Goal: Understand process/instructions

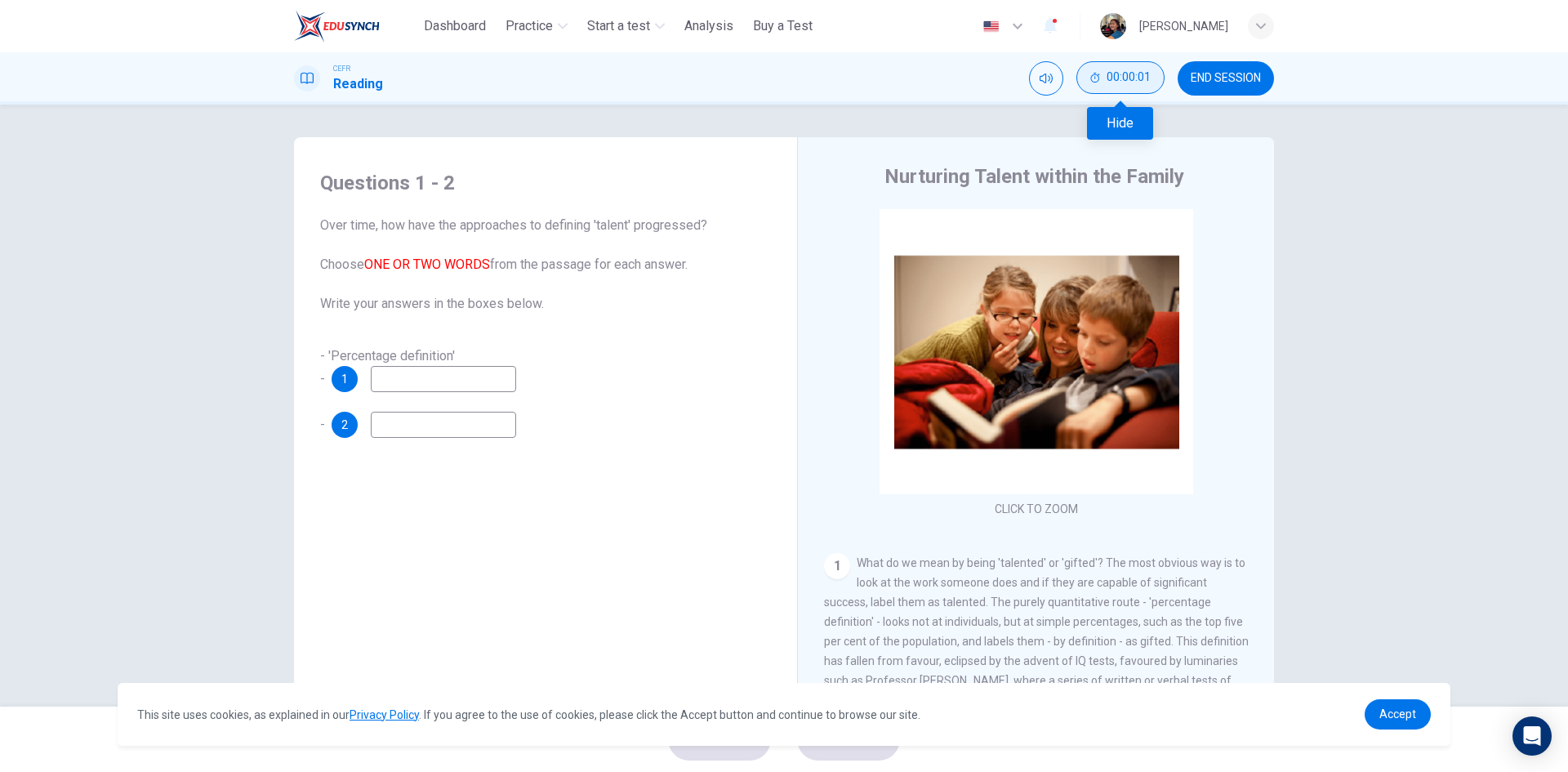
click at [1145, 81] on span "00:00:01" at bounding box center [1128, 77] width 44 height 13
click at [1145, 81] on icon "Show" at bounding box center [1148, 77] width 13 height 13
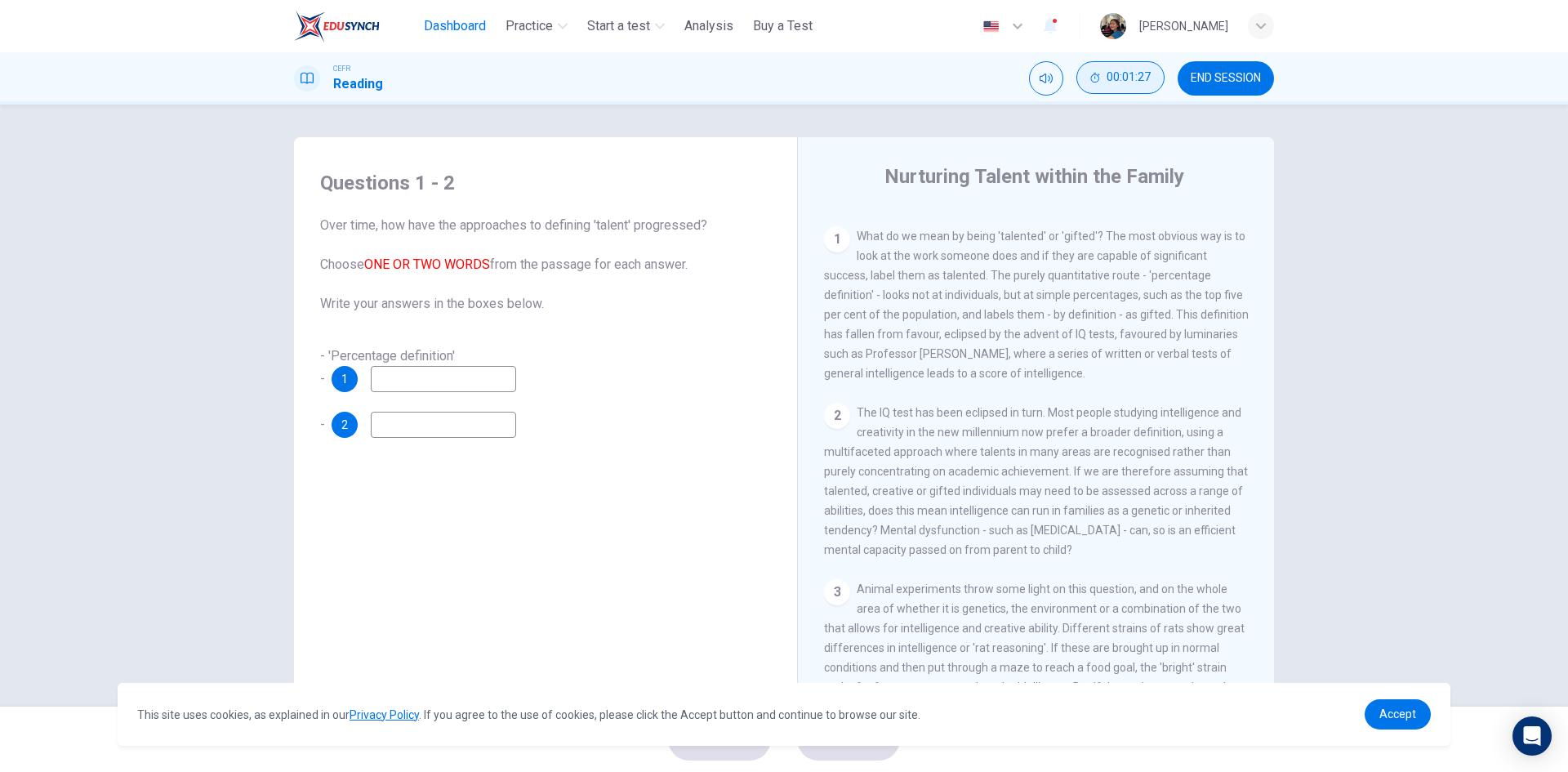
click at [470, 17] on span "Dashboard" at bounding box center [454, 25] width 62 height 19
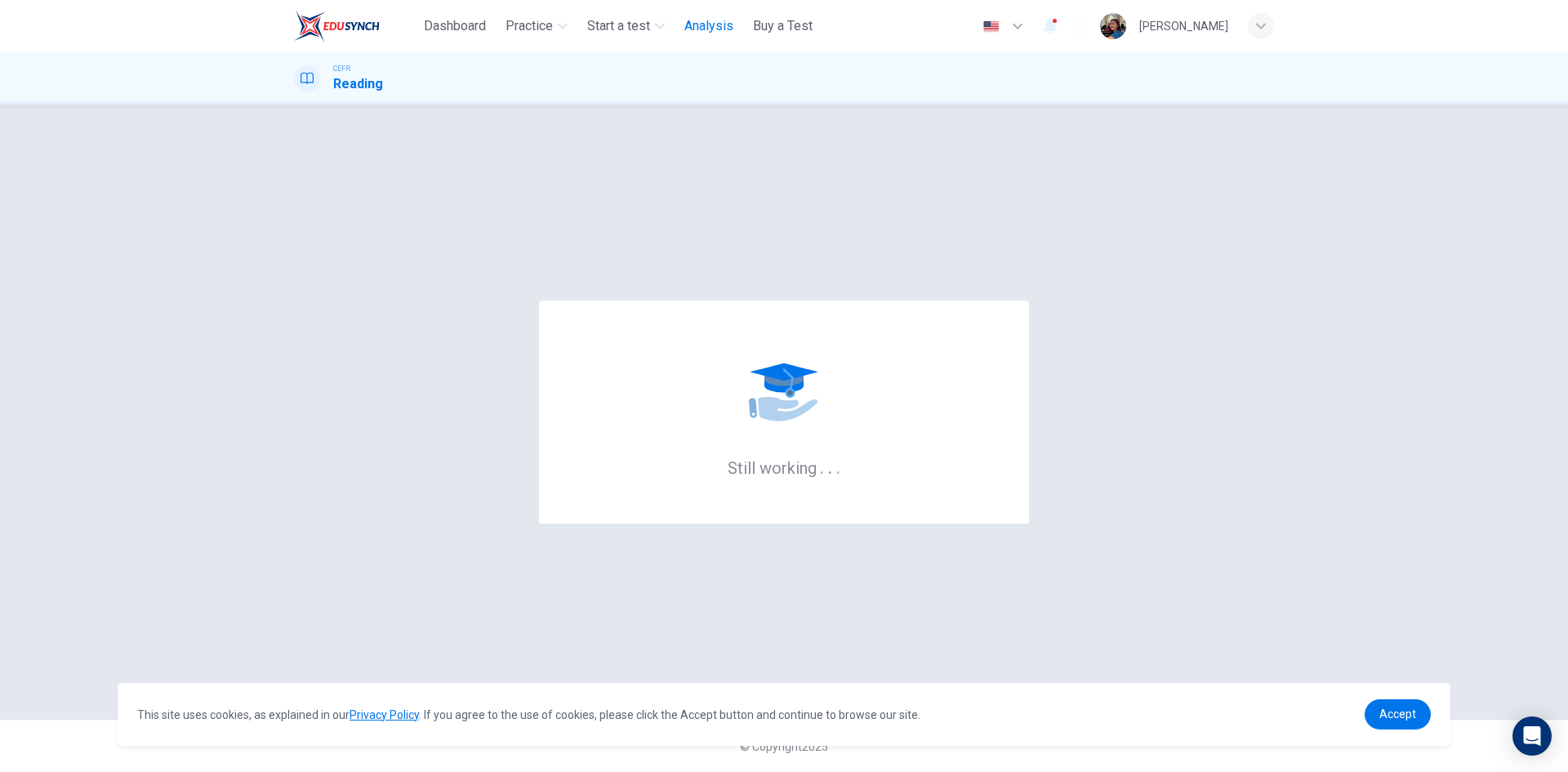
click at [701, 26] on span "Analysis" at bounding box center [709, 25] width 49 height 19
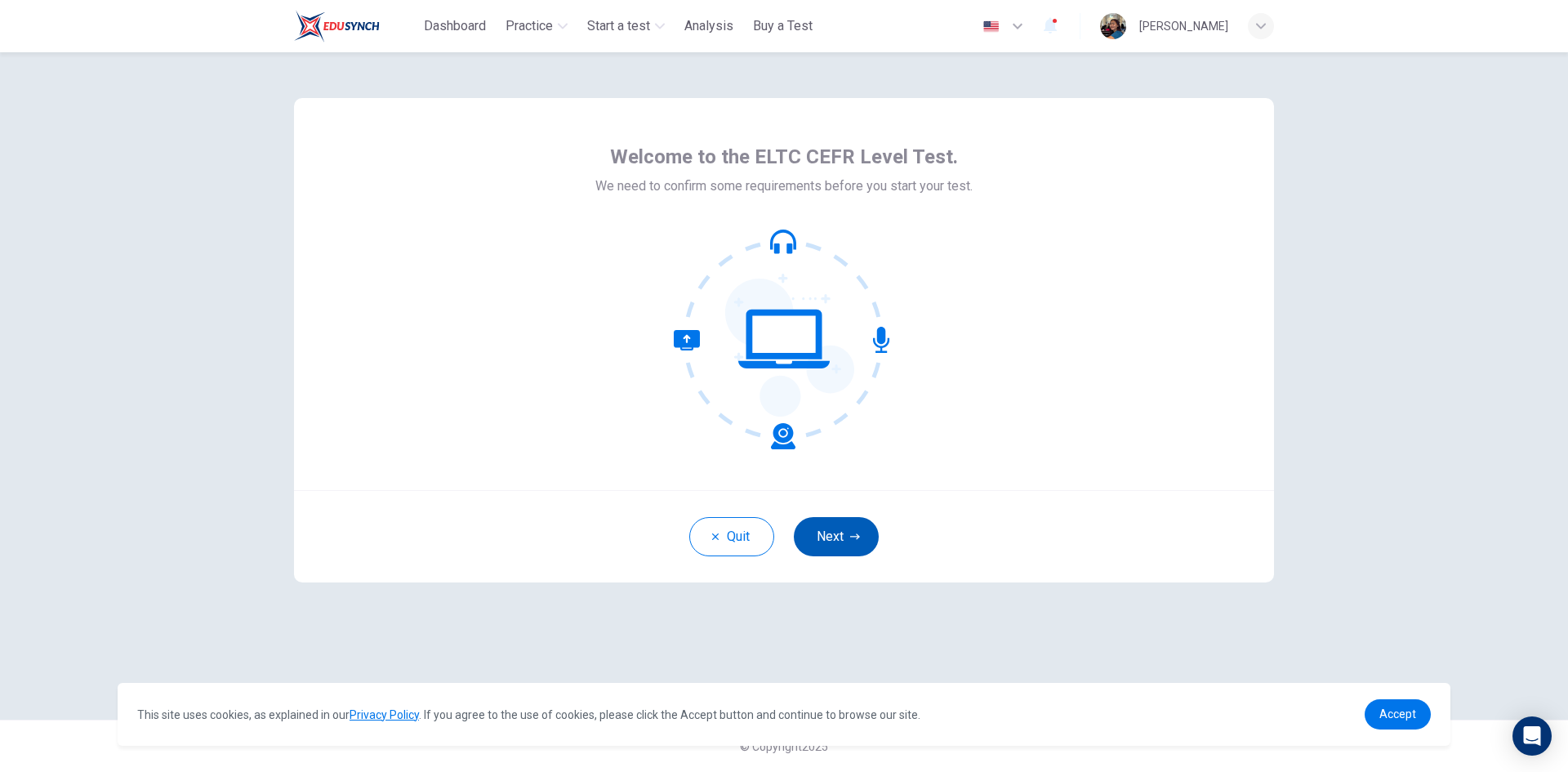
click at [867, 537] on button "Next" at bounding box center [836, 537] width 85 height 39
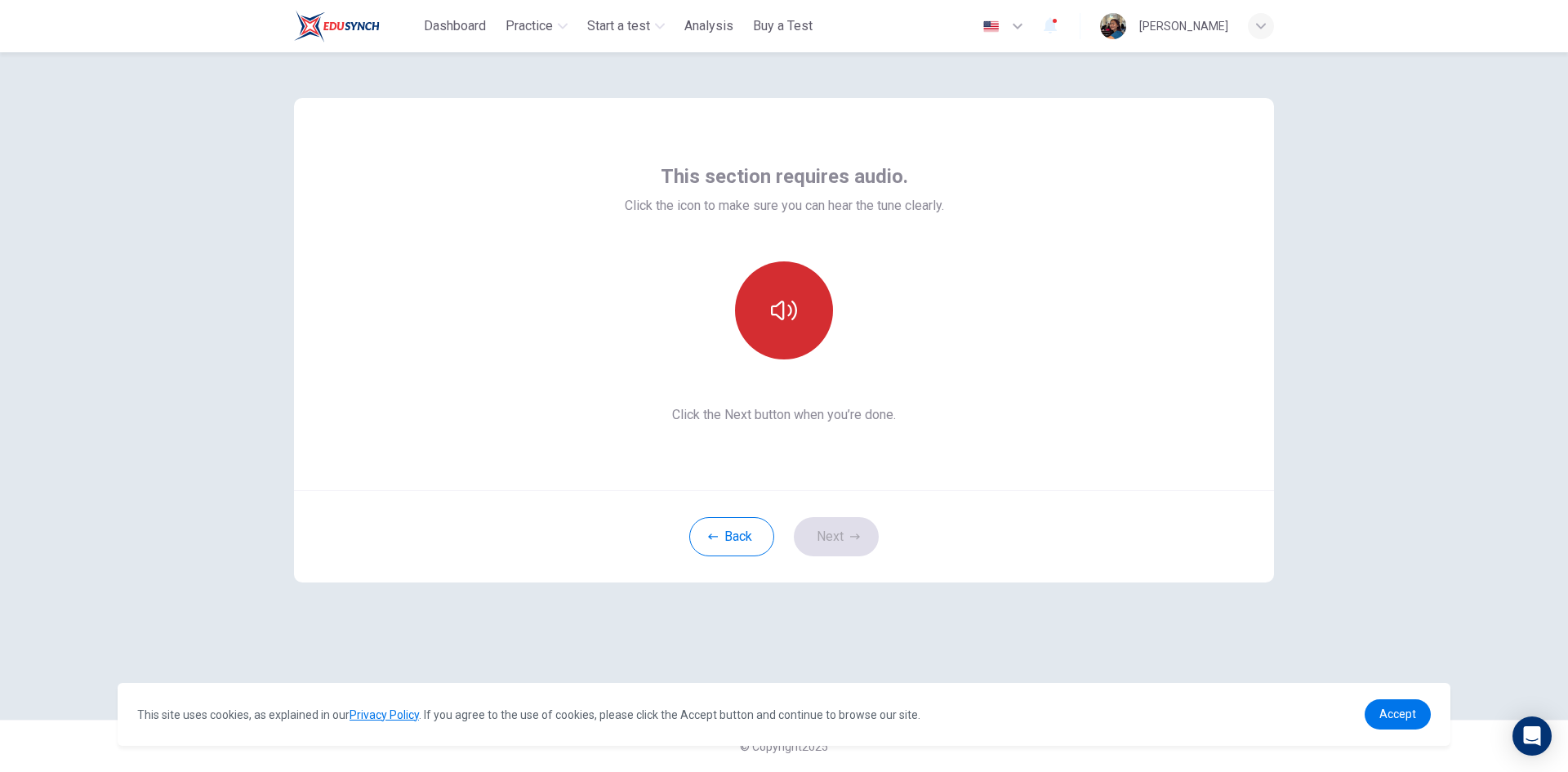
click at [768, 342] on button "button" at bounding box center [784, 310] width 98 height 98
click at [854, 534] on icon "button" at bounding box center [855, 537] width 10 height 10
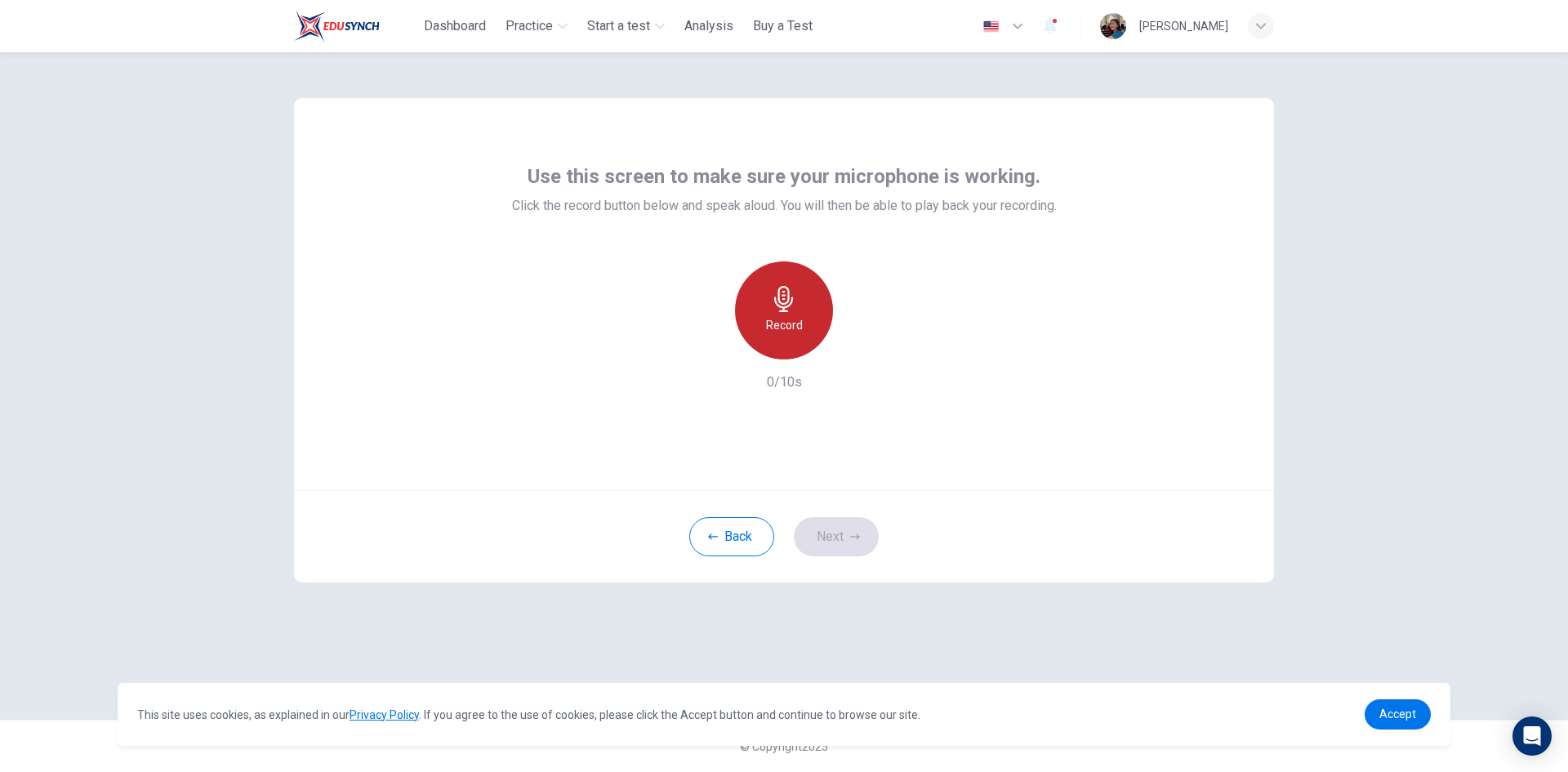
click at [813, 308] on div "Record" at bounding box center [784, 310] width 98 height 98
click at [786, 337] on div "Stop" at bounding box center [784, 310] width 98 height 98
click at [860, 343] on icon "button" at bounding box center [859, 346] width 16 height 16
click at [710, 343] on icon "button" at bounding box center [708, 346] width 14 height 14
click at [760, 331] on div "Record" at bounding box center [784, 310] width 98 height 98
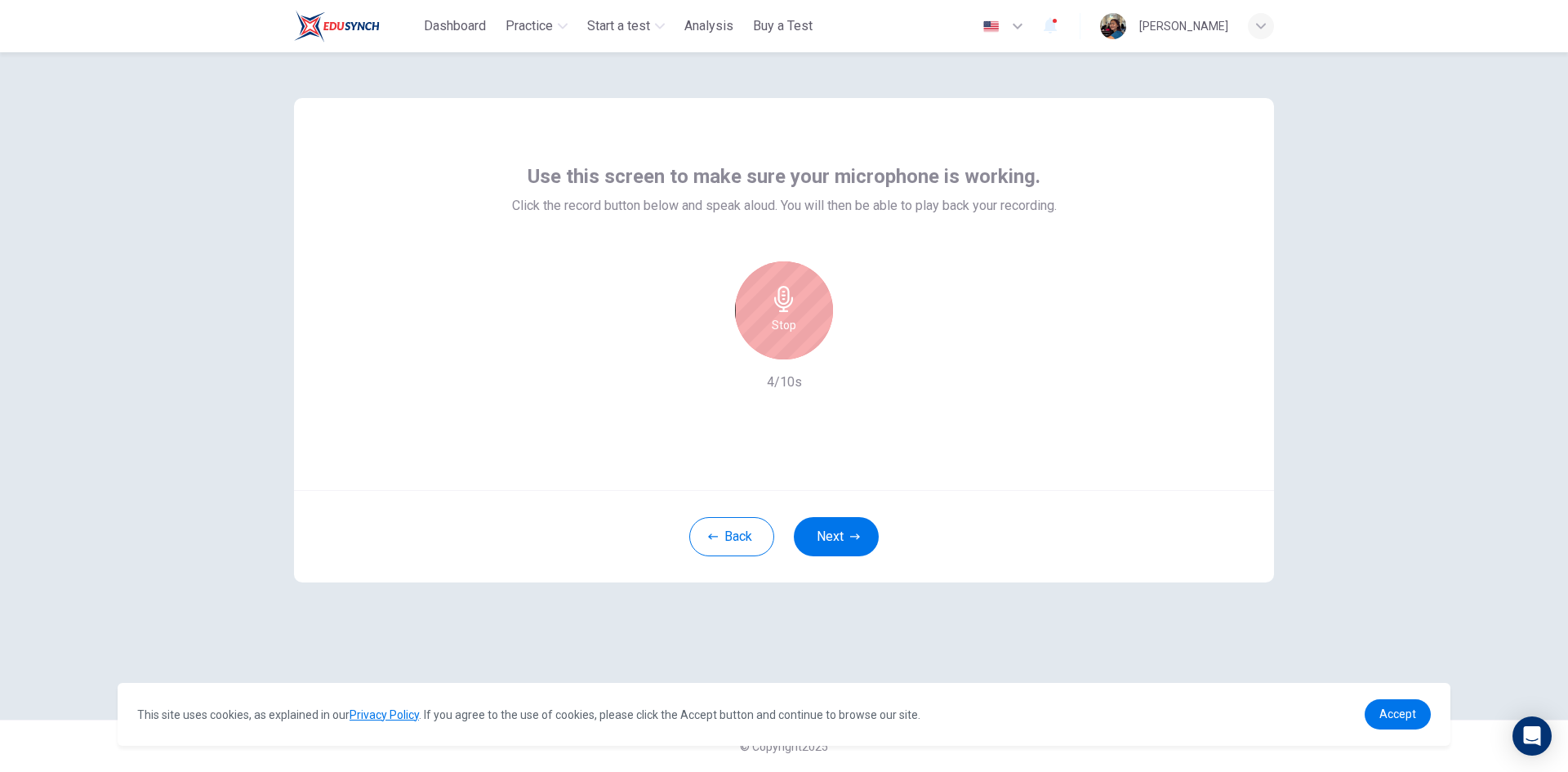
click at [771, 302] on icon "button" at bounding box center [784, 298] width 26 height 26
click at [864, 342] on icon "button" at bounding box center [859, 346] width 16 height 16
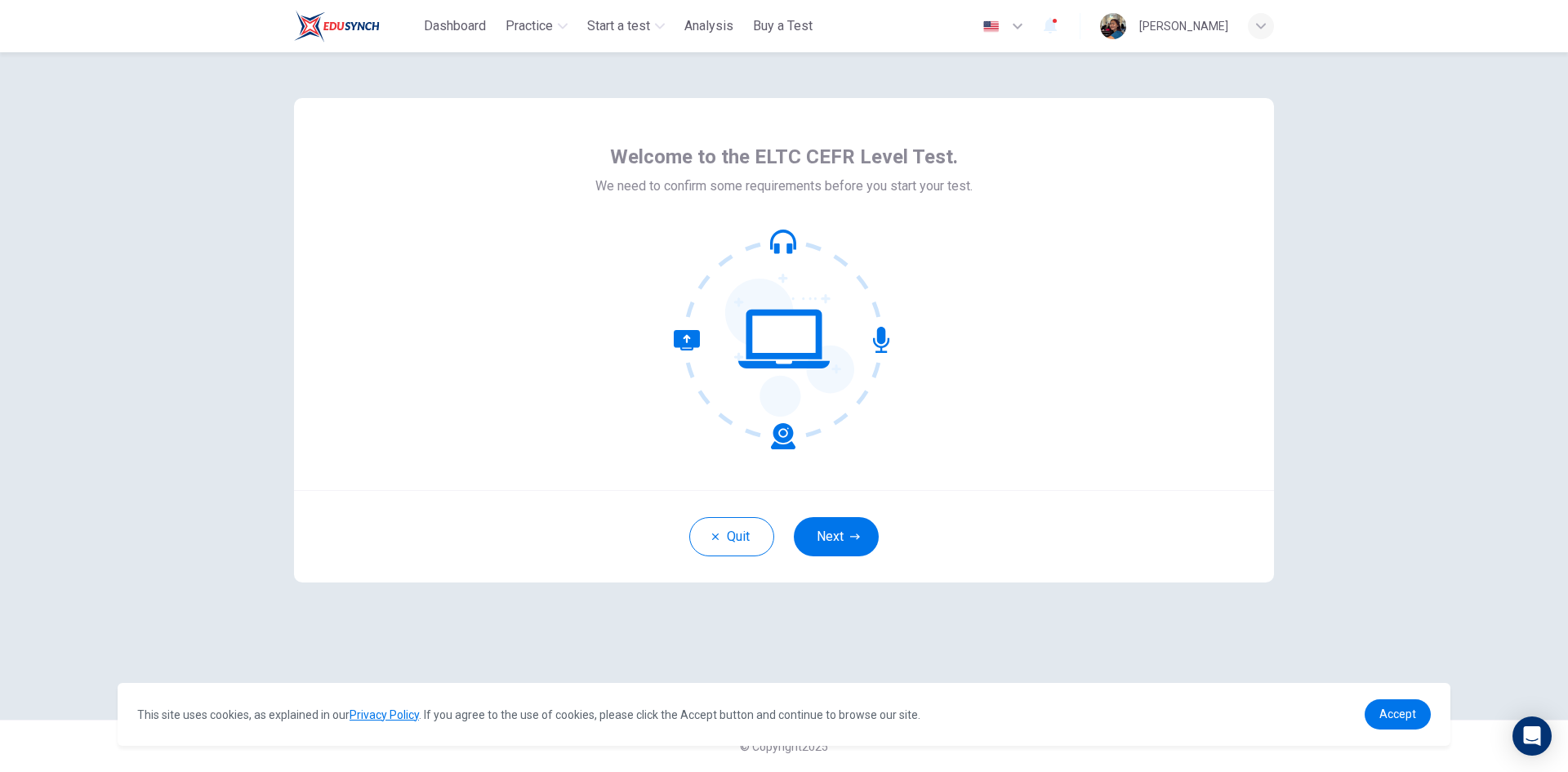
click at [830, 543] on button "Next" at bounding box center [836, 537] width 85 height 39
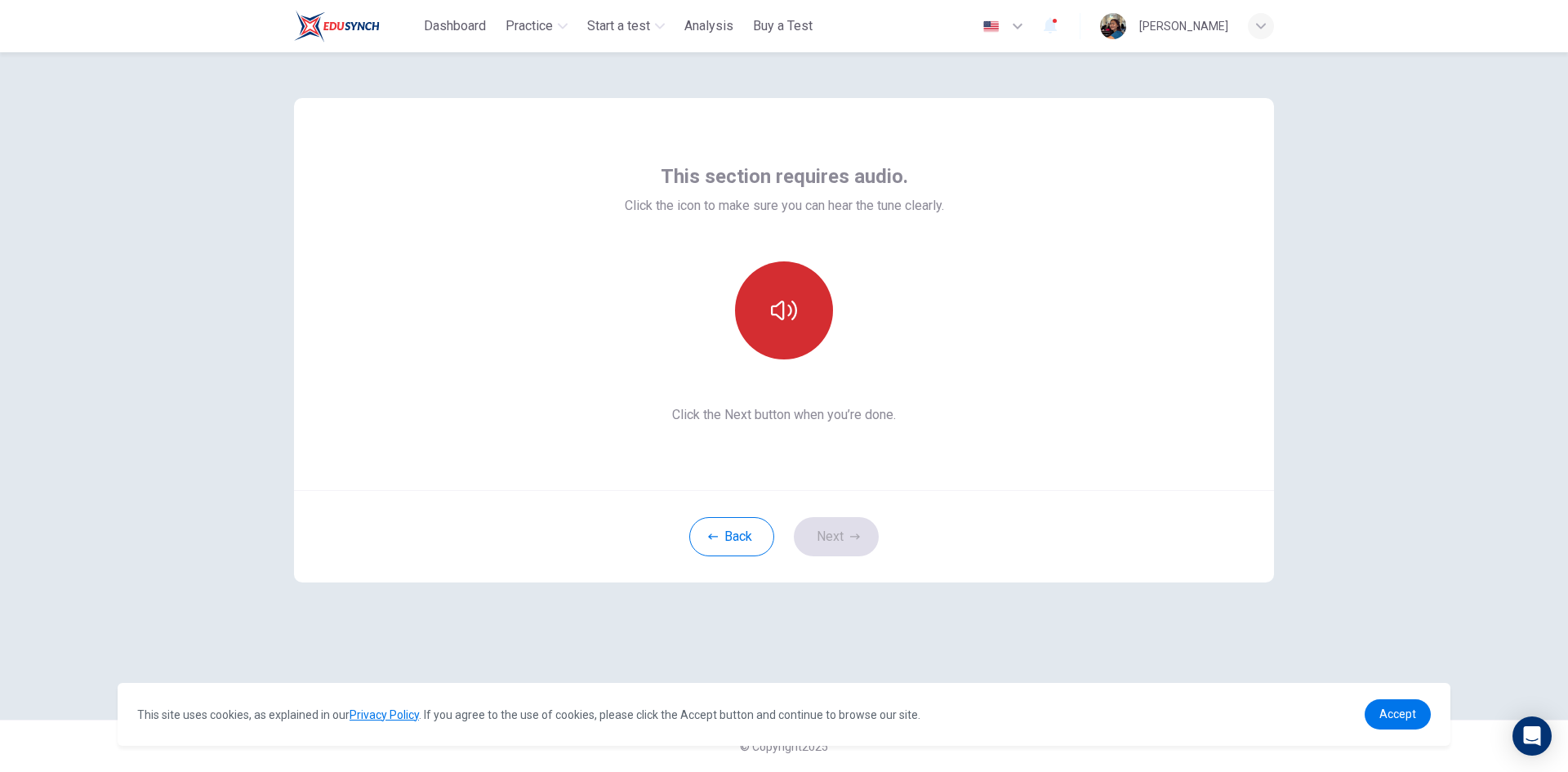
click at [796, 336] on button "button" at bounding box center [784, 310] width 98 height 98
click at [851, 544] on button "Next" at bounding box center [836, 537] width 85 height 39
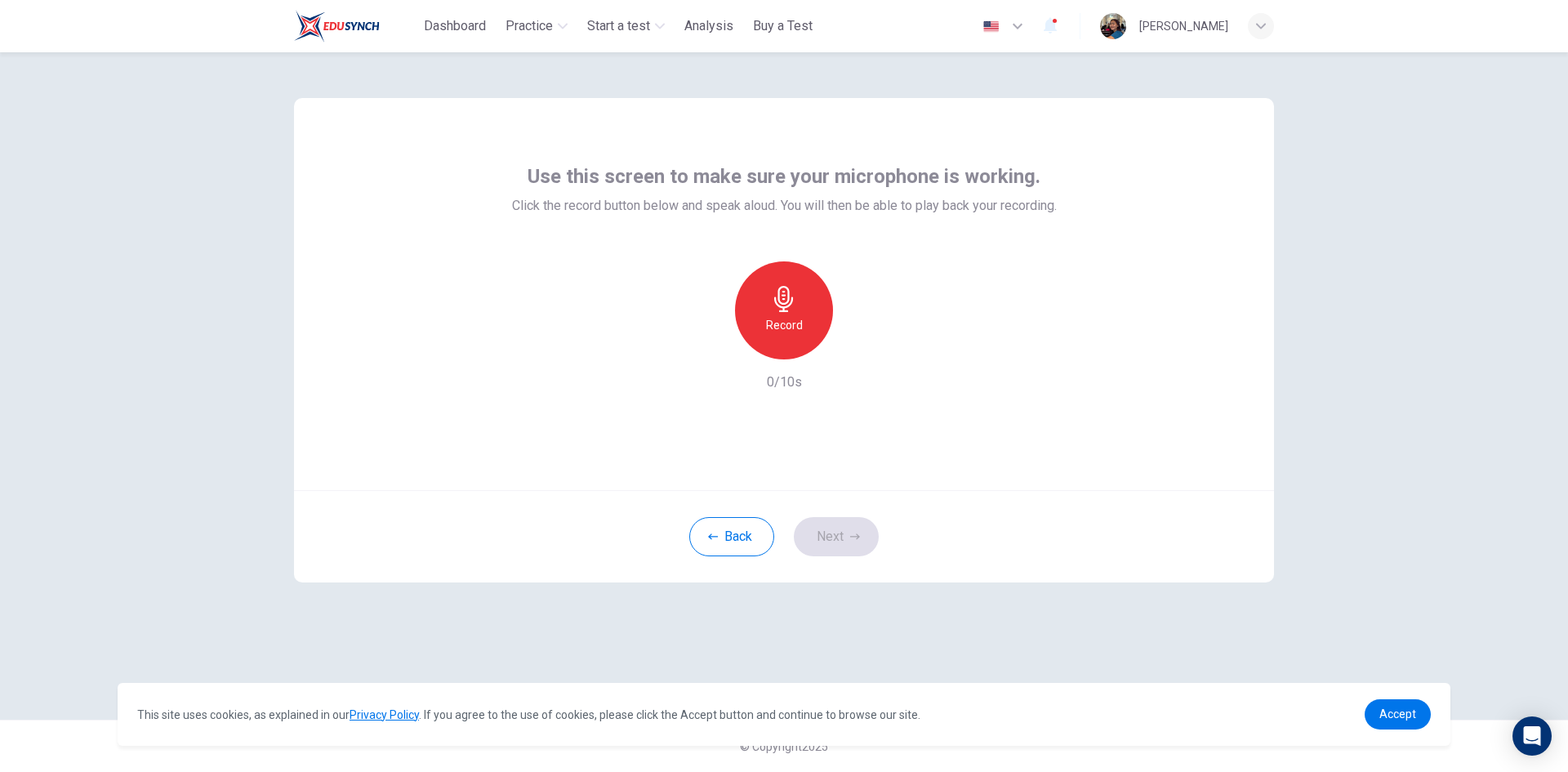
click at [785, 307] on icon "button" at bounding box center [784, 298] width 19 height 26
click at [780, 313] on div "Stop" at bounding box center [784, 310] width 98 height 98
click at [856, 347] on icon "button" at bounding box center [860, 347] width 8 height 10
click at [687, 346] on div "Record 2/10s" at bounding box center [784, 326] width 544 height 131
click at [719, 349] on div "button" at bounding box center [708, 346] width 26 height 26
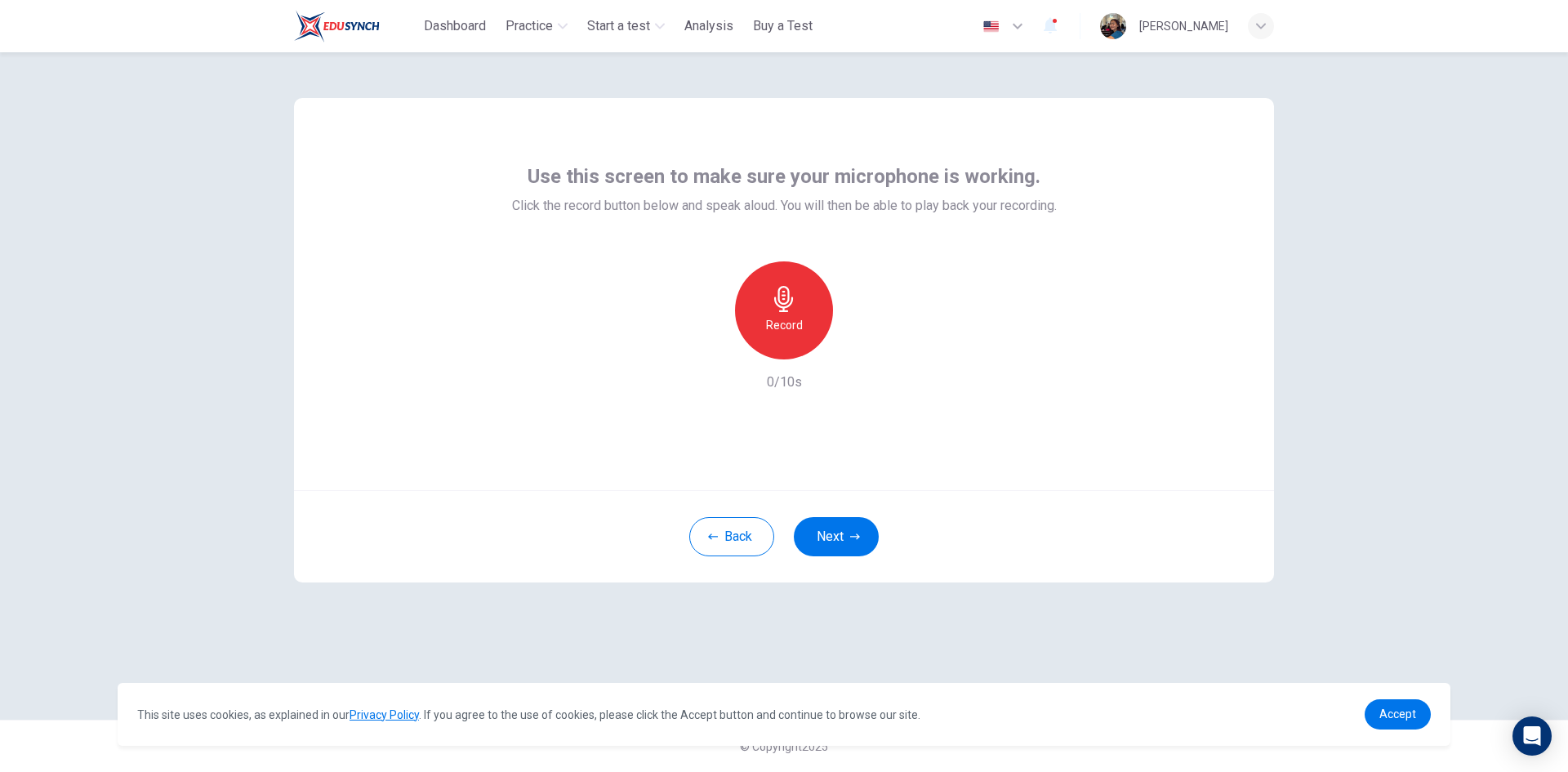
click at [770, 322] on h6 "Record" at bounding box center [784, 325] width 36 height 19
click at [770, 322] on div "Stop" at bounding box center [784, 310] width 98 height 98
click at [855, 347] on icon "button" at bounding box center [859, 346] width 16 height 16
click at [711, 343] on icon "button" at bounding box center [708, 346] width 14 height 14
click at [797, 321] on h6 "Record" at bounding box center [784, 325] width 36 height 19
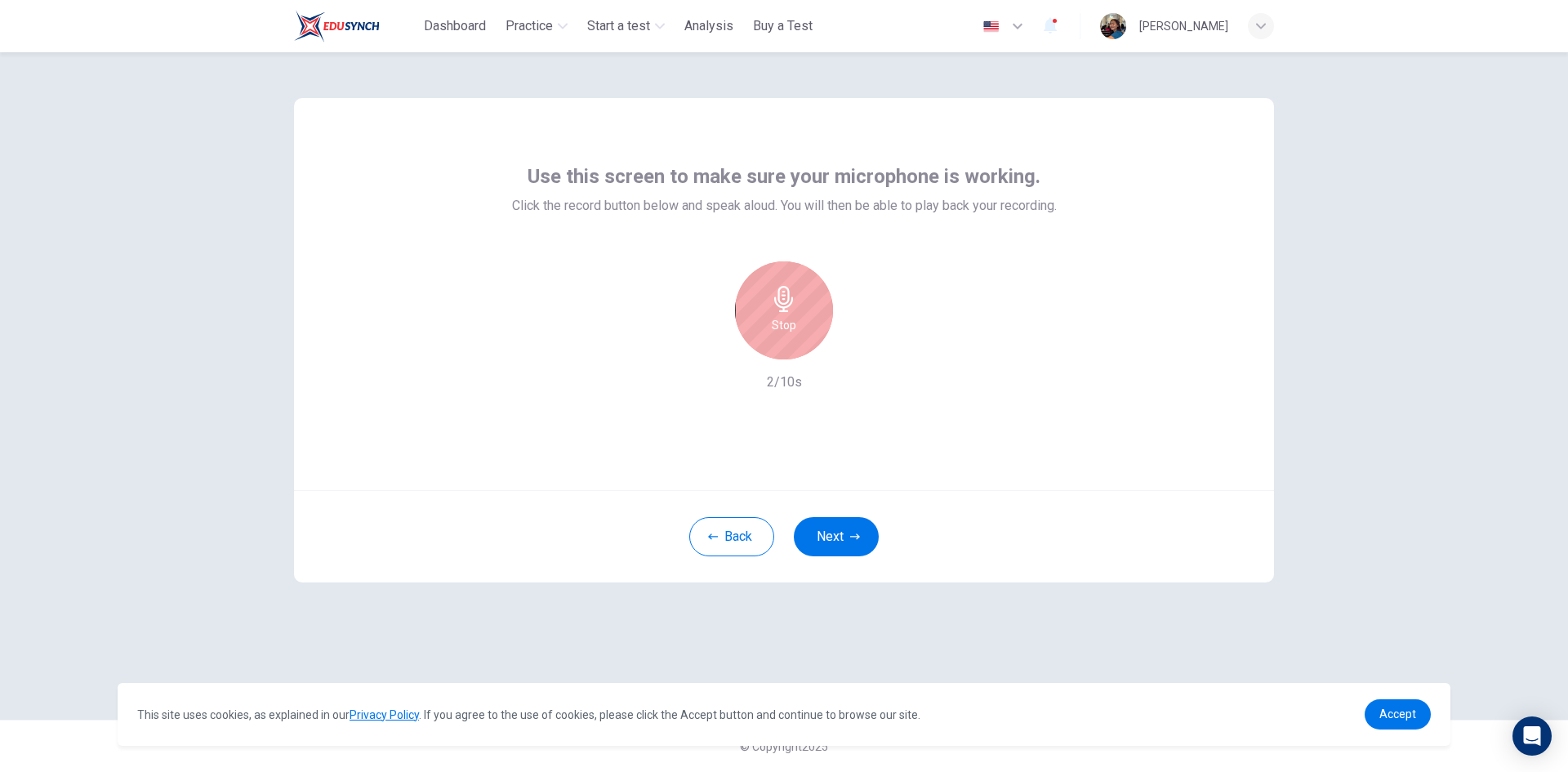
click at [776, 328] on h6 "Stop" at bounding box center [784, 325] width 25 height 19
click at [867, 344] on div "button" at bounding box center [859, 346] width 26 height 26
click at [719, 348] on div "button" at bounding box center [708, 346] width 26 height 26
click at [806, 333] on div "Record" at bounding box center [784, 310] width 98 height 98
click at [806, 333] on div "Stop" at bounding box center [784, 310] width 98 height 98
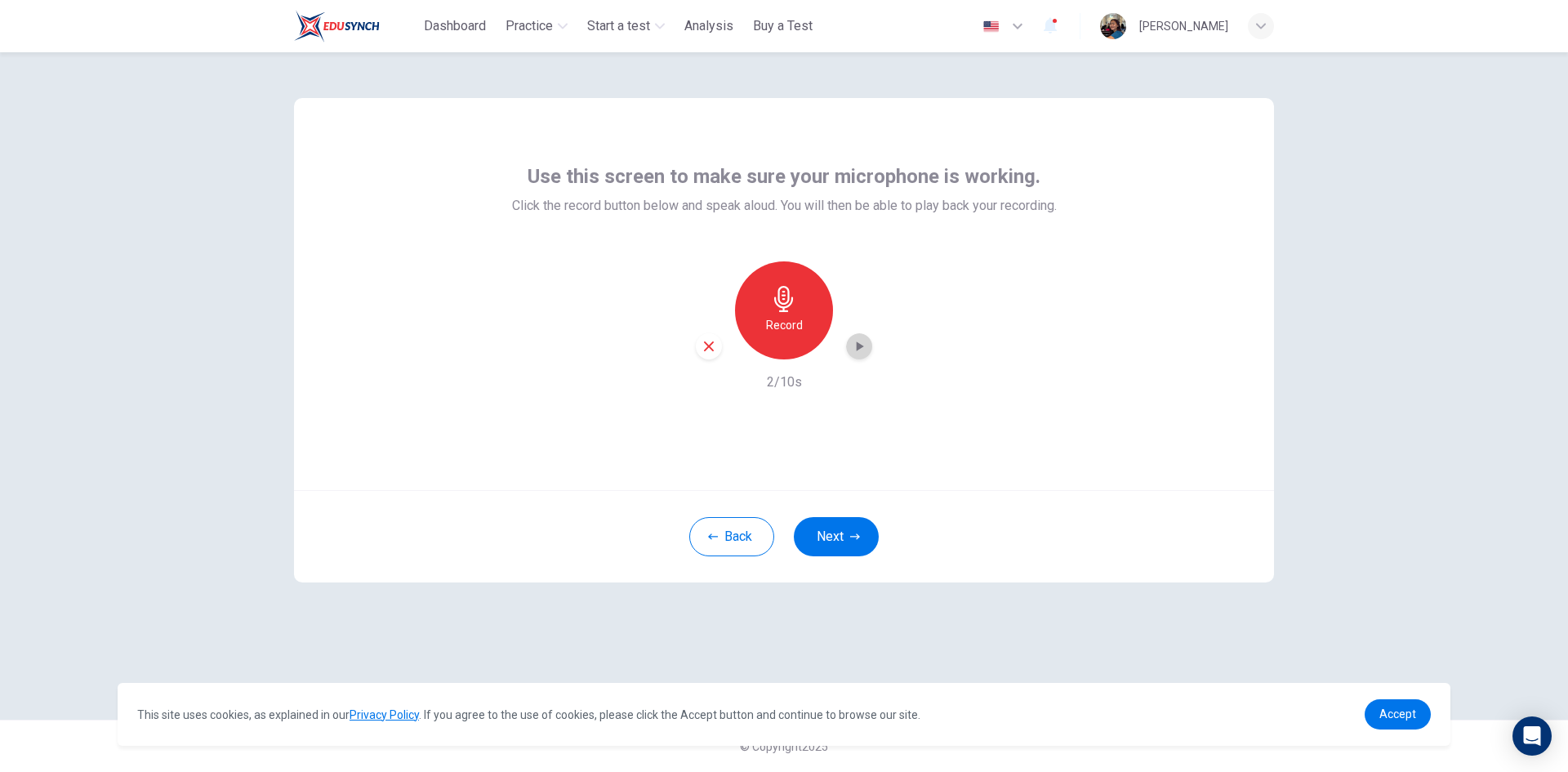
click at [855, 347] on icon "button" at bounding box center [859, 346] width 16 height 16
